Goal: Information Seeking & Learning: Learn about a topic

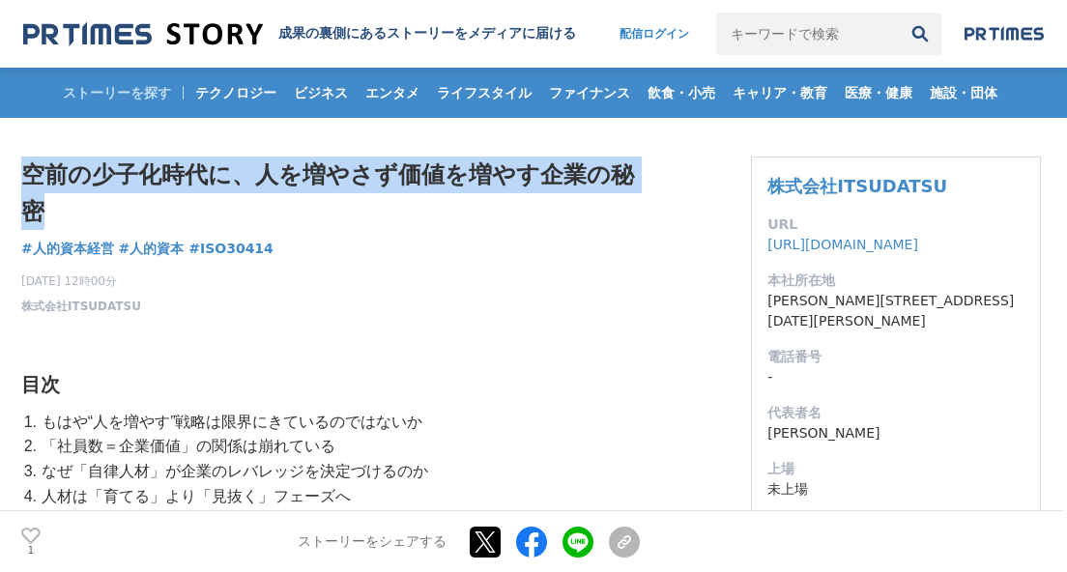
drag, startPoint x: 28, startPoint y: 173, endPoint x: 46, endPoint y: 203, distance: 35.1
click at [46, 203] on h1 "空前の少子化時代に、人を増やさず価値を増やす企業の秘密" at bounding box center [330, 194] width 618 height 74
copy h1 "空前の少子化時代に、人を増やさず価値を増やす企業の秘密"
click at [50, 185] on h1 "空前の少子化時代に、人を増やさず価値を増やす企業の秘密" at bounding box center [330, 194] width 618 height 74
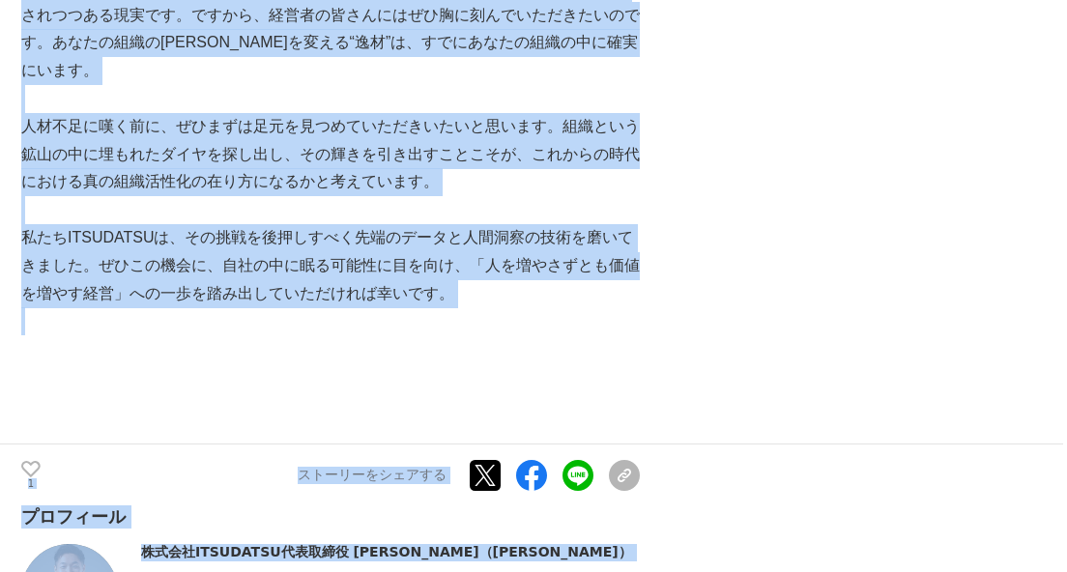
scroll to position [11598, 0]
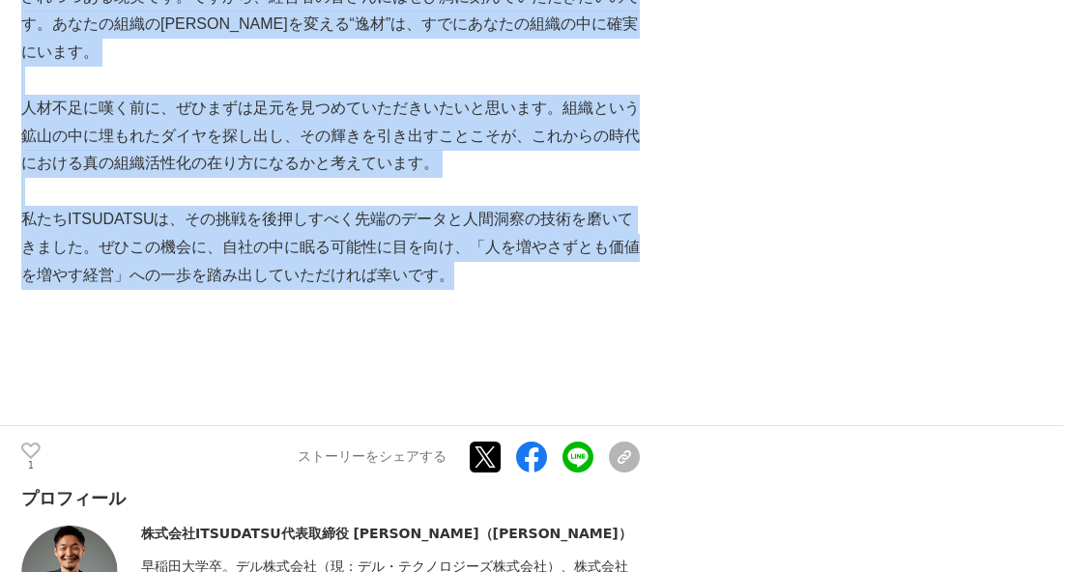
drag, startPoint x: 25, startPoint y: 172, endPoint x: 489, endPoint y: 203, distance: 464.8
copy section "loremipsu、dolorsitametconse adipis #elitse #doei #TEM55062 4410i9u59l 61e64d ma…"
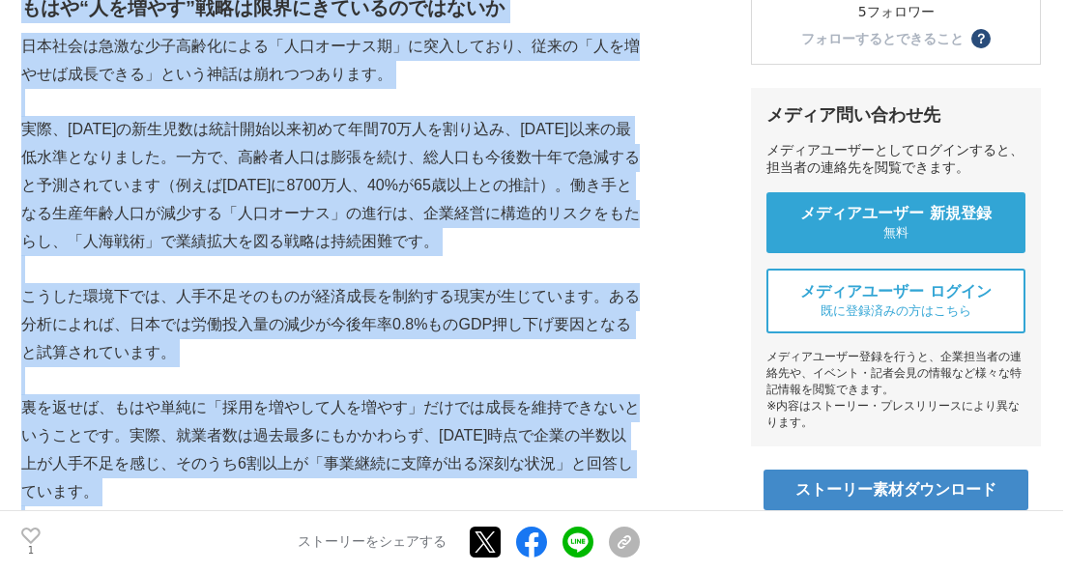
scroll to position [585, 0]
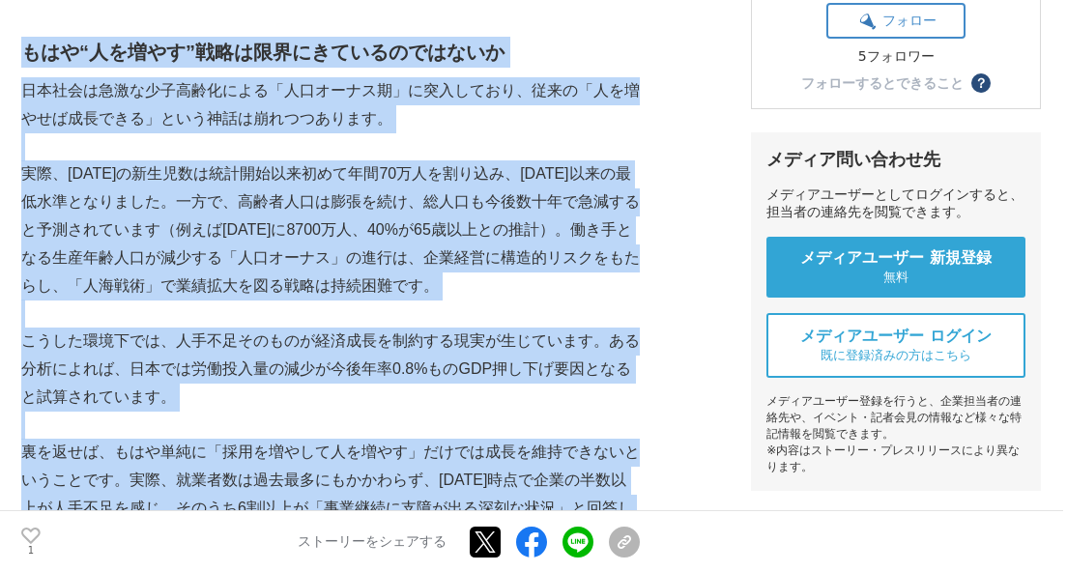
click at [415, 207] on p "実際、[DATE]の新生児数は統計開始以来初めて年間70万人を割り込み、[DATE]以来の最低水準となりました。一方で、高齢者人口は膨張を続け、総人口も今後数…" at bounding box center [330, 229] width 618 height 139
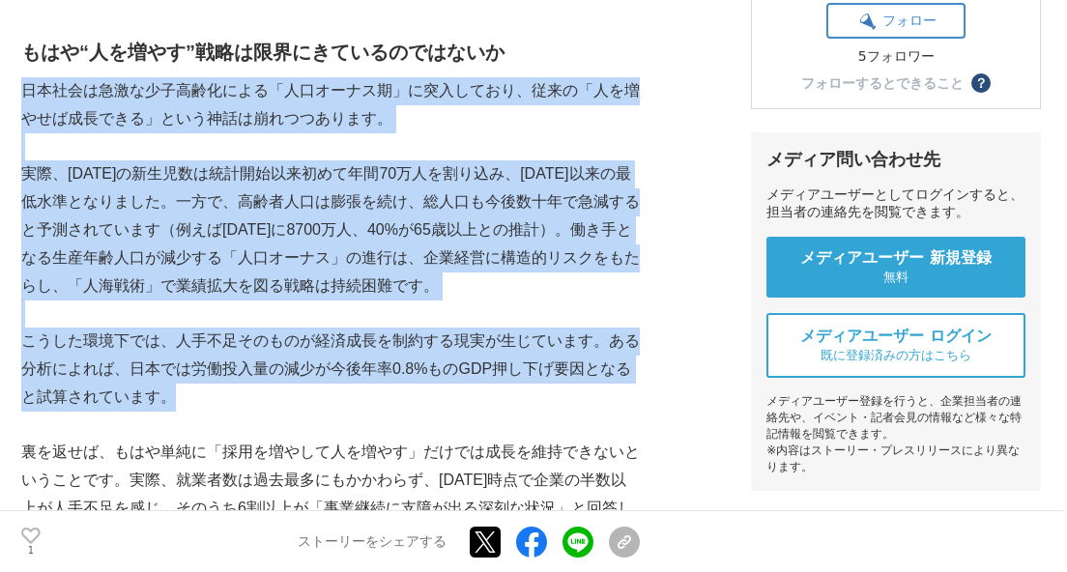
drag, startPoint x: 23, startPoint y: 90, endPoint x: 195, endPoint y: 391, distance: 347.1
copy div "日本社会は急激な少子高齢化による「人口オーナス期」に突入しており、従来の「人を増やせば成長できる」という神話は崩れつつあります。 実際、[DATE]の新生児数…"
